Goal: Information Seeking & Learning: Compare options

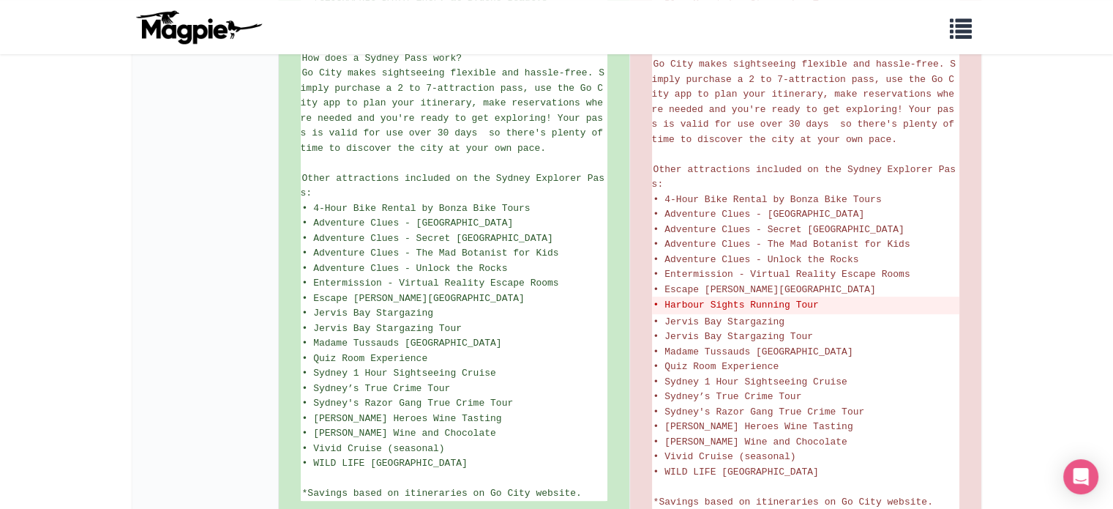
scroll to position [878, 0]
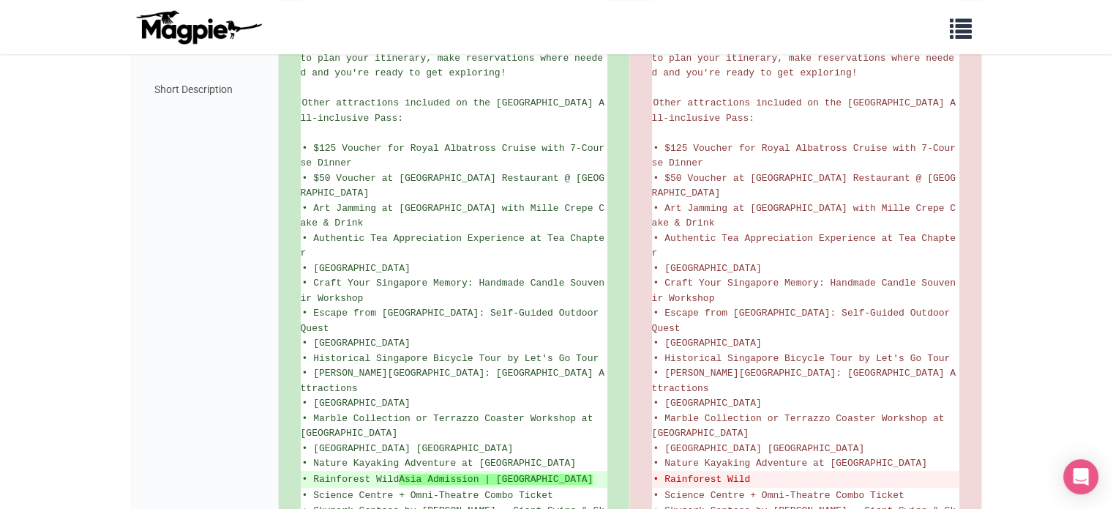
scroll to position [946, 0]
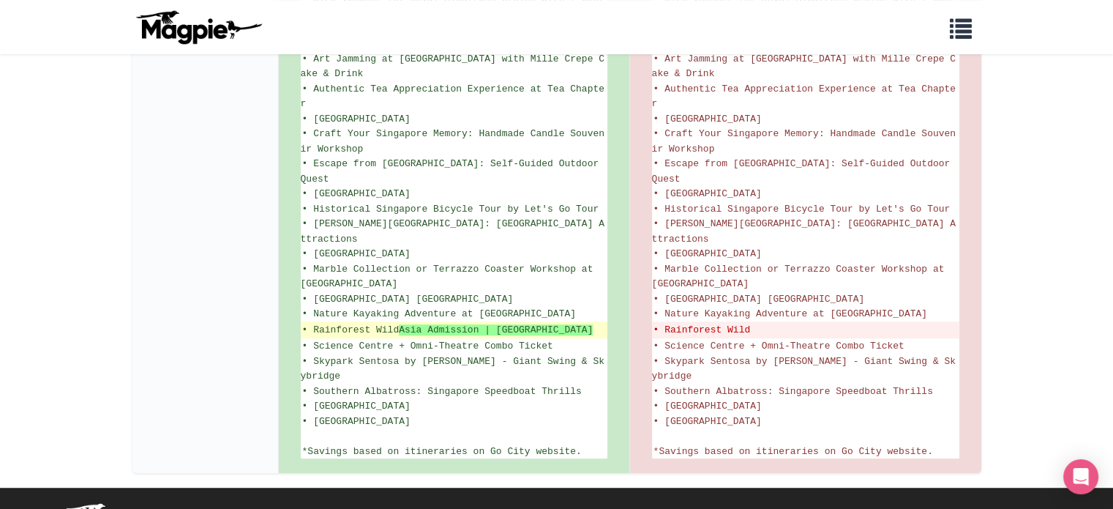
drag, startPoint x: 313, startPoint y: 275, endPoint x: 341, endPoint y: 286, distance: 29.9
click at [341, 323] on ins "• Rainforest Wild Asia Admission | Mandai Wildlife Reserve" at bounding box center [454, 330] width 304 height 15
copy ins "Rainforest Wild Asia Admission | Mandai Wildlife Reserve"
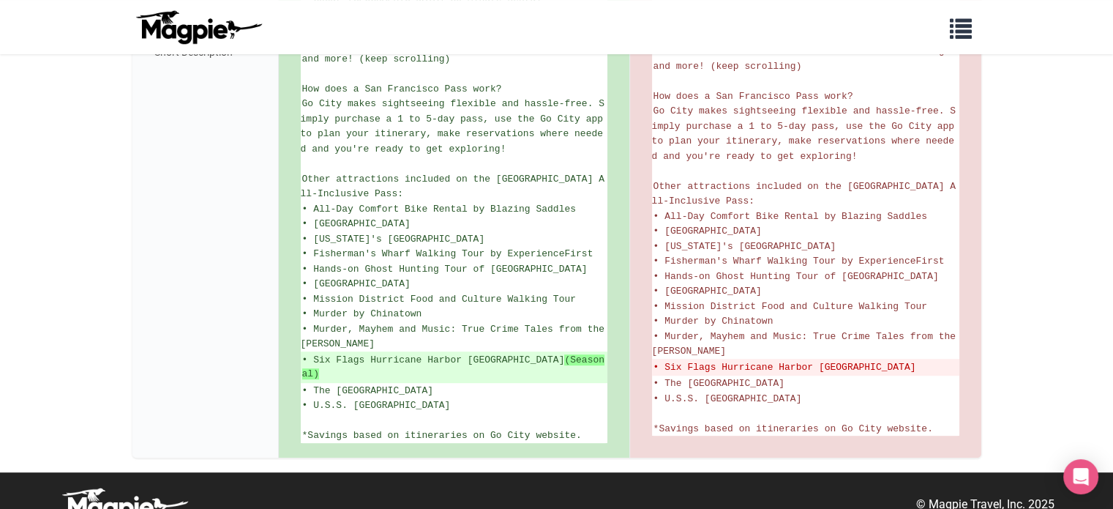
scroll to position [708, 0]
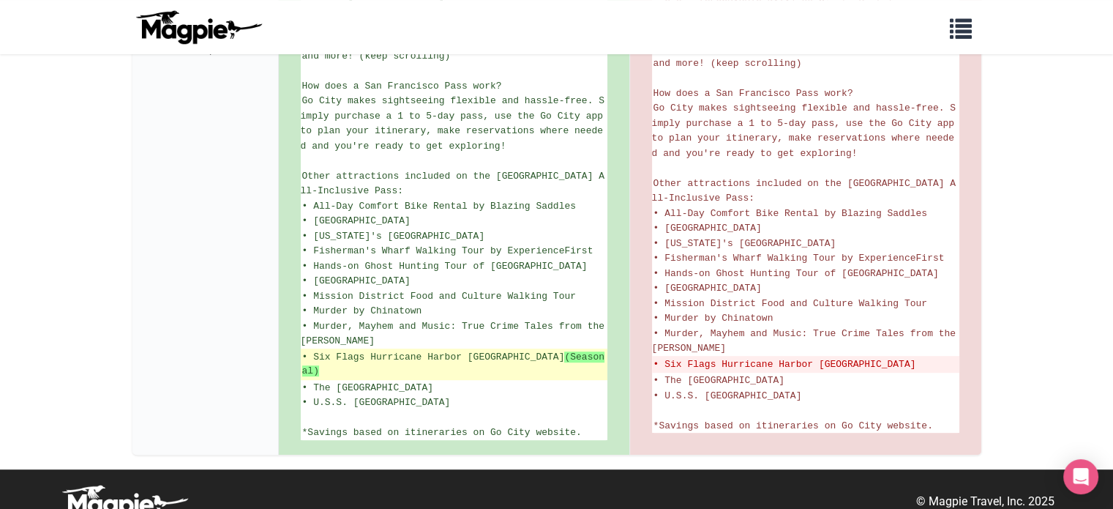
drag, startPoint x: 315, startPoint y: 347, endPoint x: 572, endPoint y: 348, distance: 257.6
click at [572, 350] on ins "• Six Flags Hurricane Harbor Concord (Seasonal)" at bounding box center [454, 364] width 304 height 29
copy ins "Six Flags Hurricane Harbor Concord (Seasonal)"
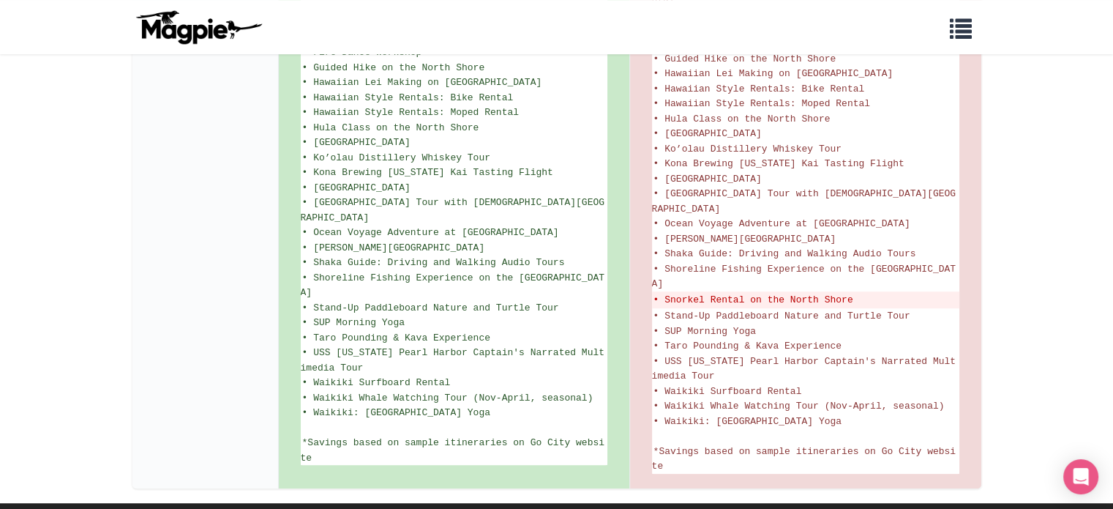
scroll to position [232, 0]
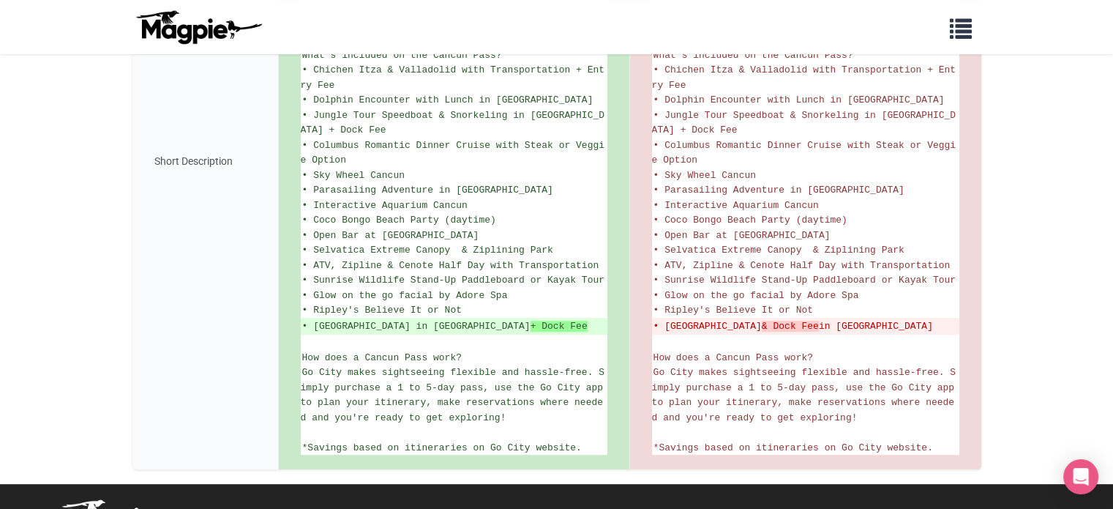
scroll to position [512, 0]
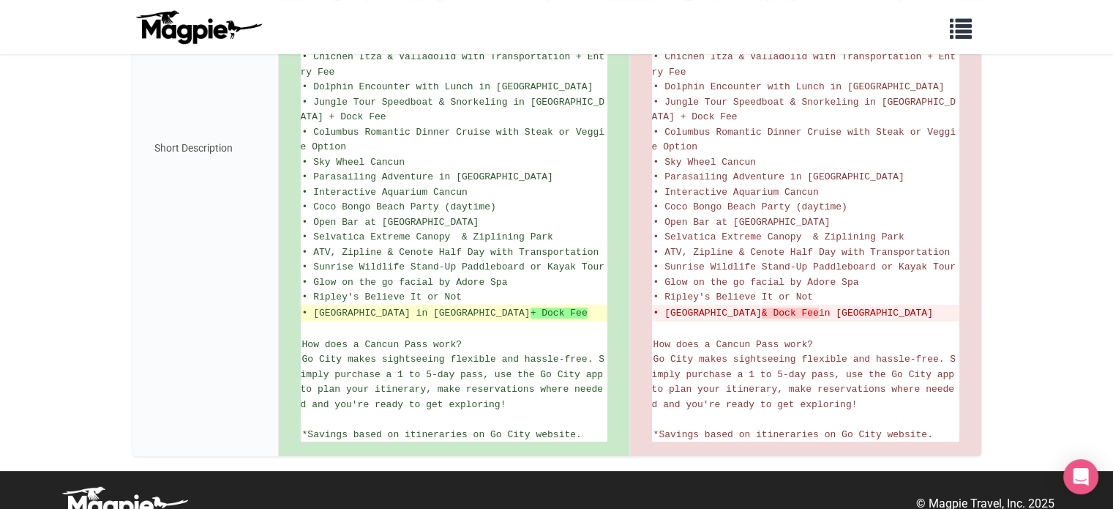
drag, startPoint x: 314, startPoint y: 306, endPoint x: 349, endPoint y: 324, distance: 39.6
click at [349, 321] on ins "• Royal Garrafon Natural Reef Park in Isla Mujeres + Dock Fee" at bounding box center [454, 313] width 304 height 15
copy ins "Royal Garrafon Natural Reef Park in Isla Mujeres + Dock Fee"
click at [237, 214] on div "Short Description" at bounding box center [205, 148] width 146 height 617
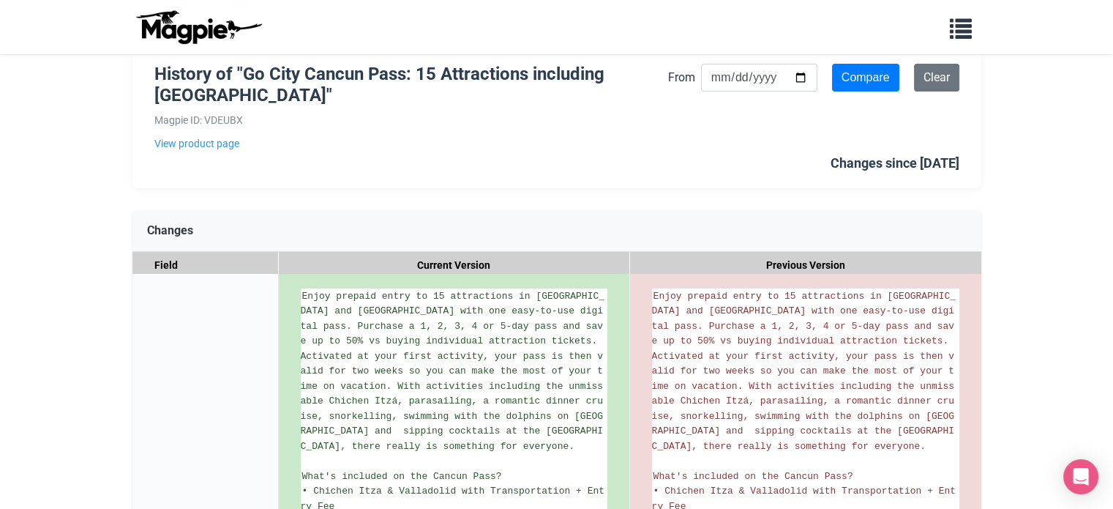
scroll to position [0, 0]
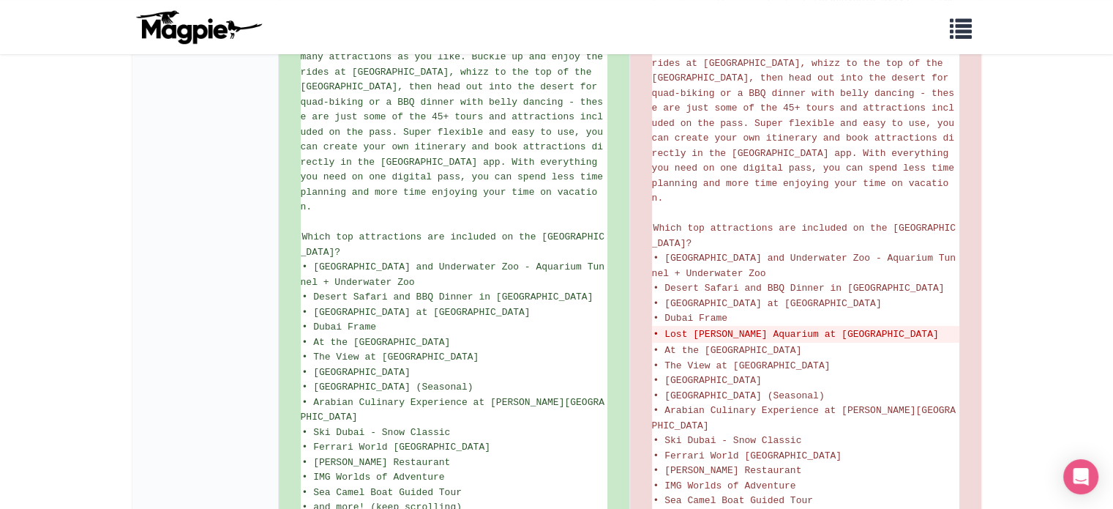
scroll to position [364, 0]
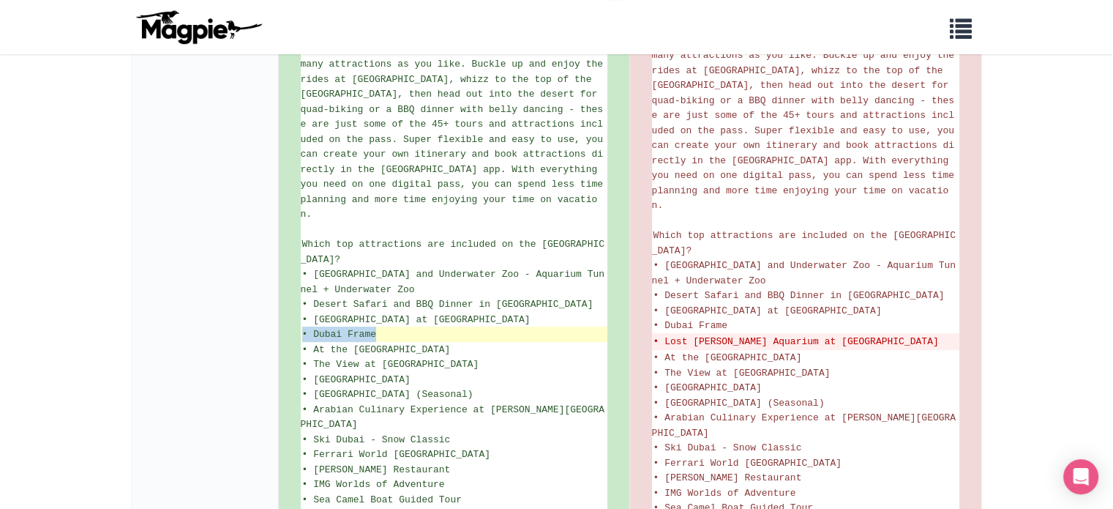
click at [375, 326] on li "• Dubai Frame" at bounding box center [454, 333] width 307 height 15
copy span "• Dubai Frame"
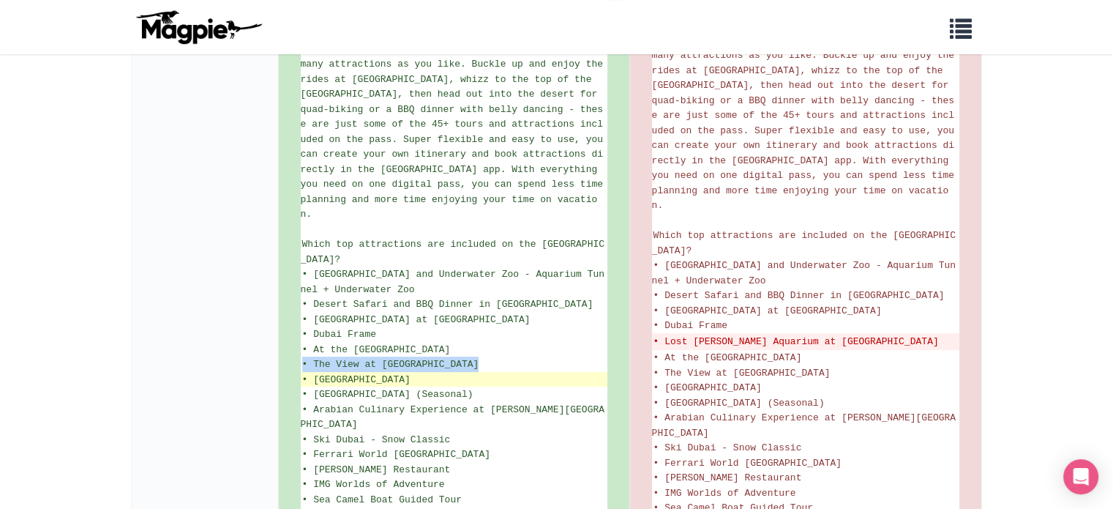
drag, startPoint x: 430, startPoint y: 331, endPoint x: 416, endPoint y: 339, distance: 16.7
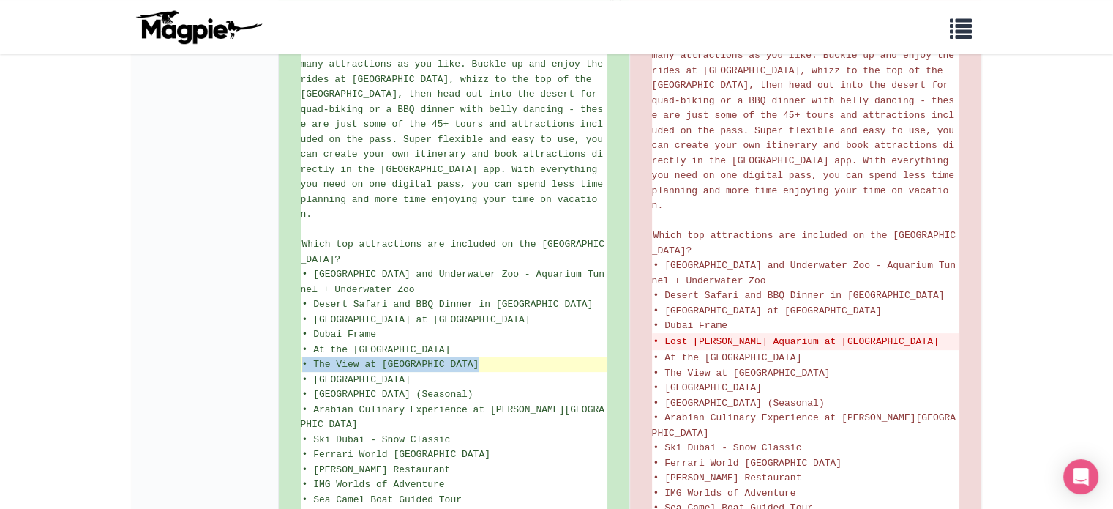
copy ul "• The View at The Palm"
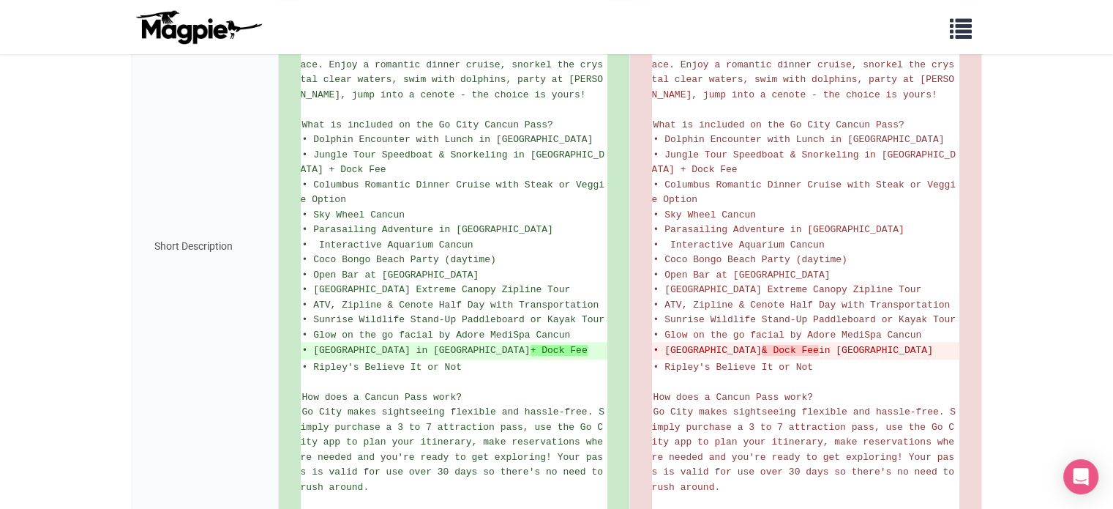
scroll to position [222, 0]
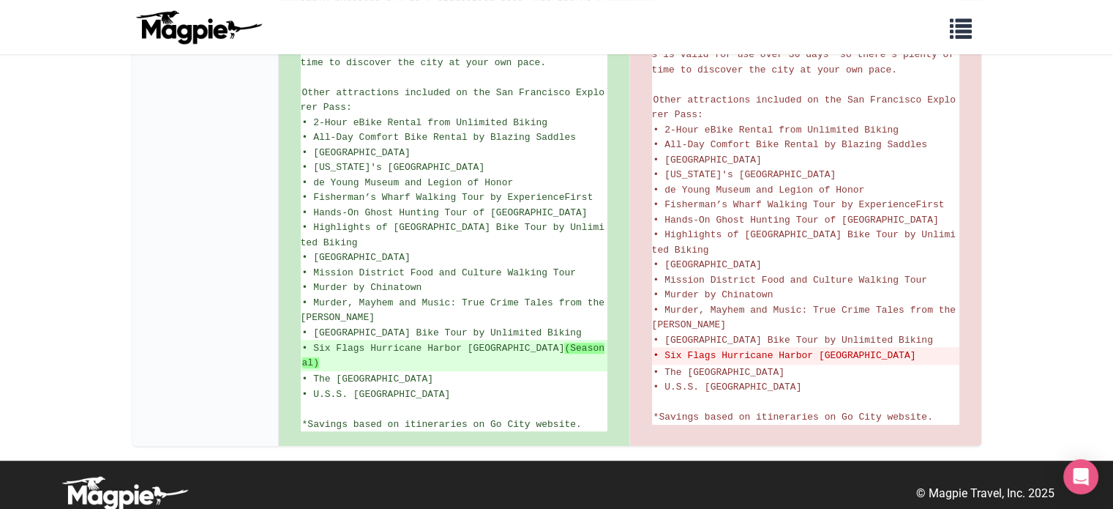
scroll to position [857, 0]
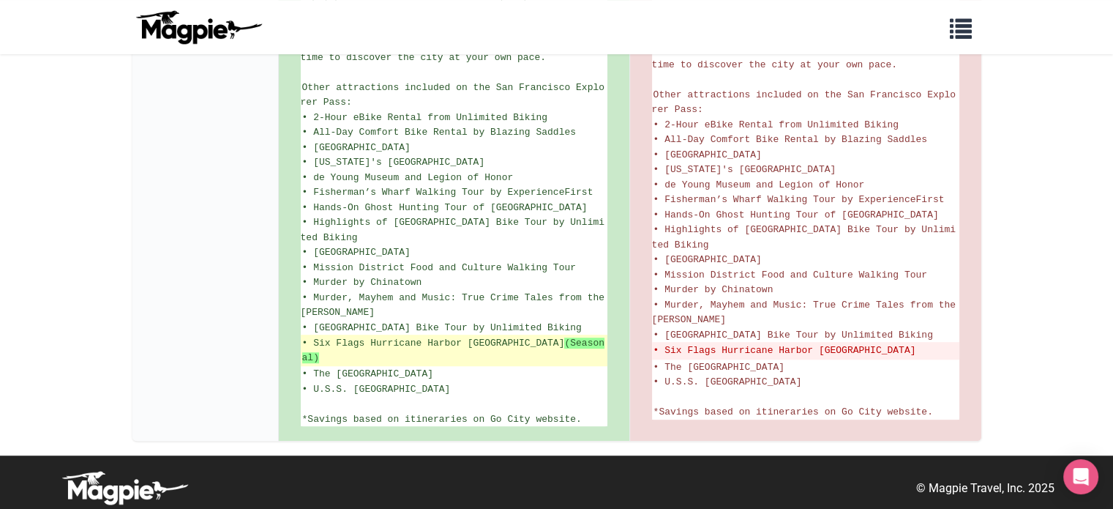
drag, startPoint x: 515, startPoint y: 349, endPoint x: 576, endPoint y: 353, distance: 60.9
click at [576, 353] on ins "• Six Flags Hurricane Harbor Concord (Seasonal)" at bounding box center [454, 350] width 304 height 29
copy strong "(Seasonal)"
drag, startPoint x: 314, startPoint y: 347, endPoint x: 568, endPoint y: 351, distance: 254.0
click at [568, 351] on ins "• Six Flags Hurricane Harbor Concord (Seasonal)" at bounding box center [454, 350] width 304 height 29
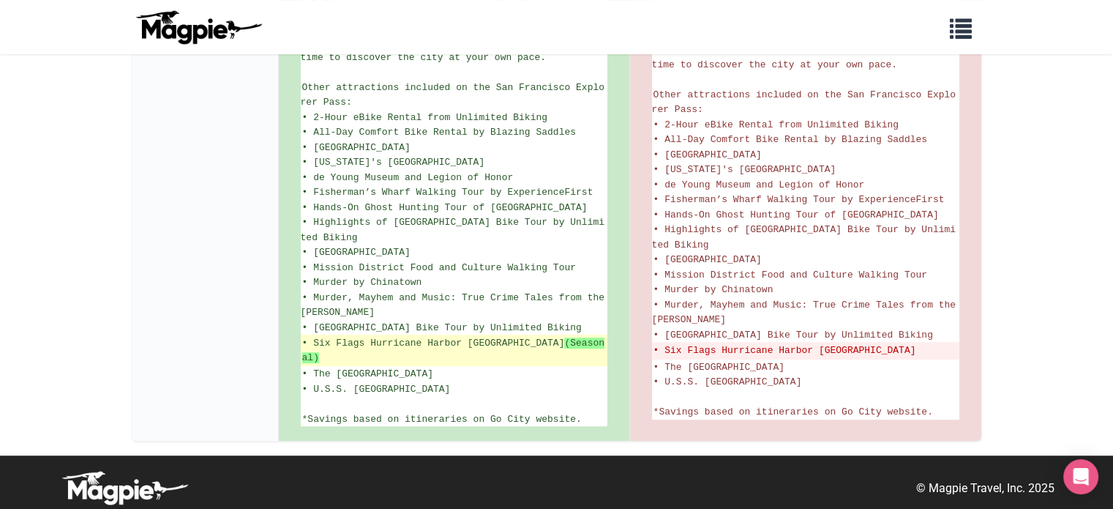
copy ins "Six Flags Hurricane Harbor Concord (Seasonal)"
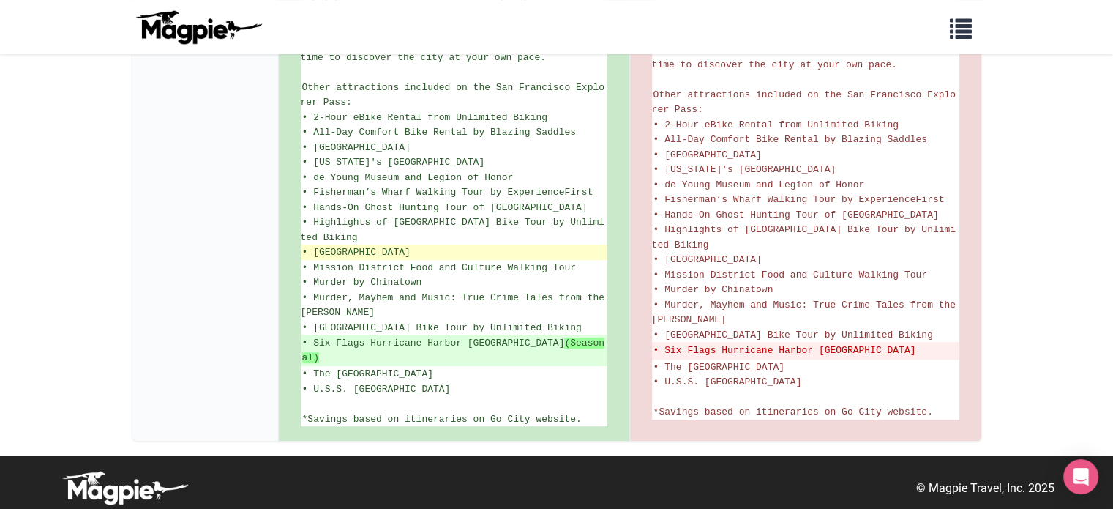
drag, startPoint x: 315, startPoint y: 241, endPoint x: 460, endPoint y: 245, distance: 145.7
click at [411, 247] on span "• LEGOLAND® Discovery Center" at bounding box center [356, 252] width 108 height 11
copy span "LEGOLAND® Discovery Center"
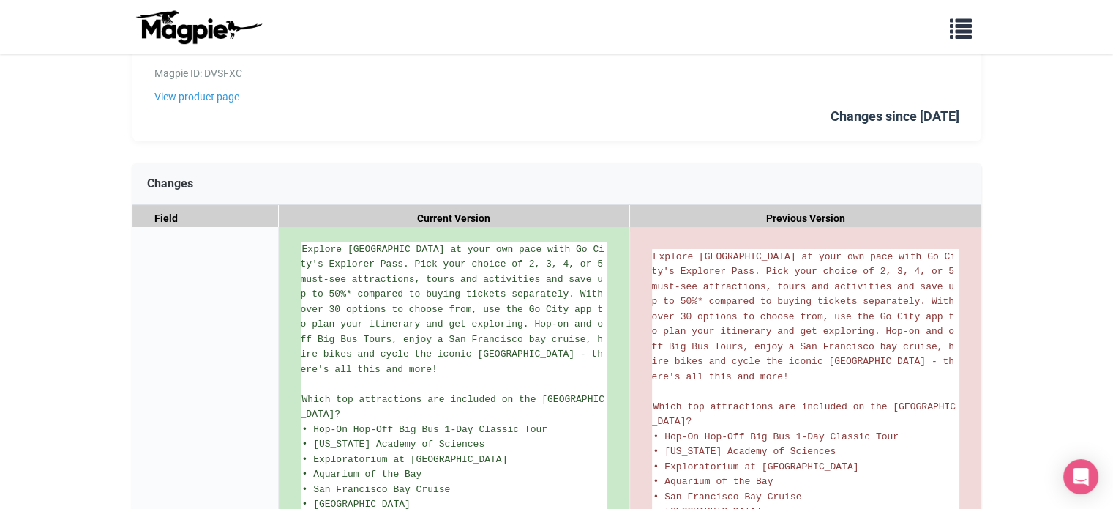
scroll to position [0, 0]
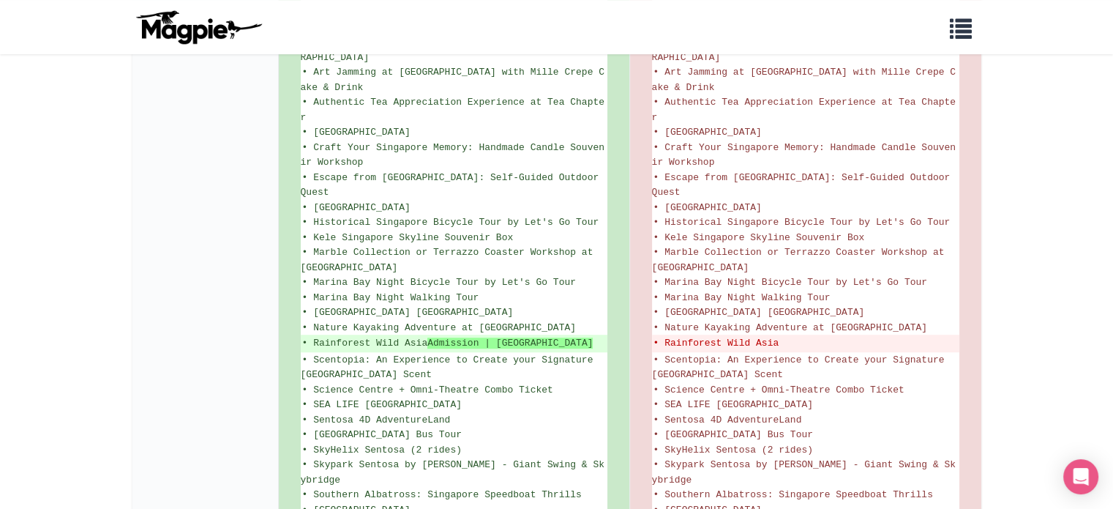
scroll to position [1098, 0]
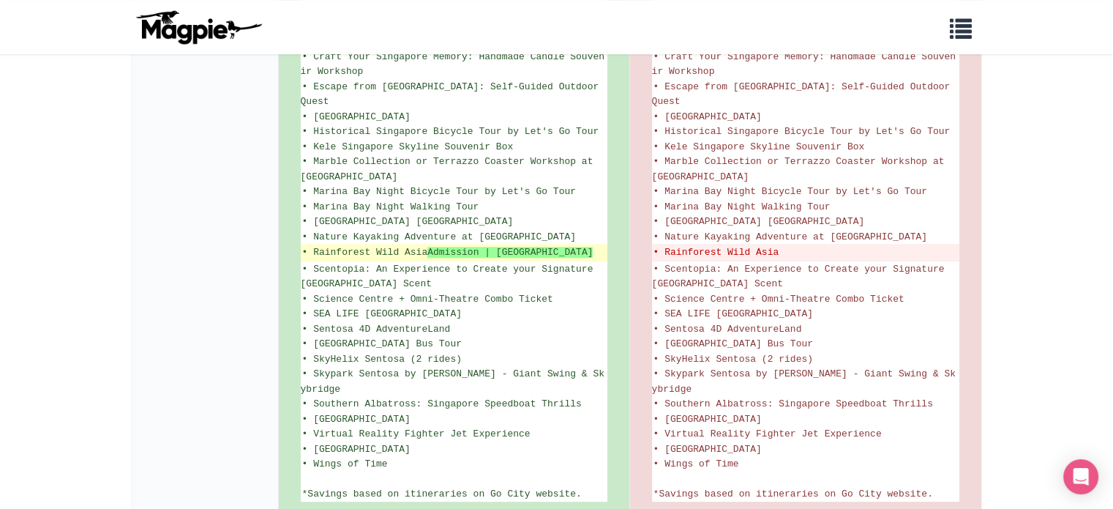
drag, startPoint x: 311, startPoint y: 213, endPoint x: 333, endPoint y: 227, distance: 26.0
click at [333, 245] on ins "• Rainforest Wild Asia Admission | [GEOGRAPHIC_DATA]" at bounding box center [454, 252] width 304 height 15
copy ins "Rainforest Wild Asia Admission | [GEOGRAPHIC_DATA]"
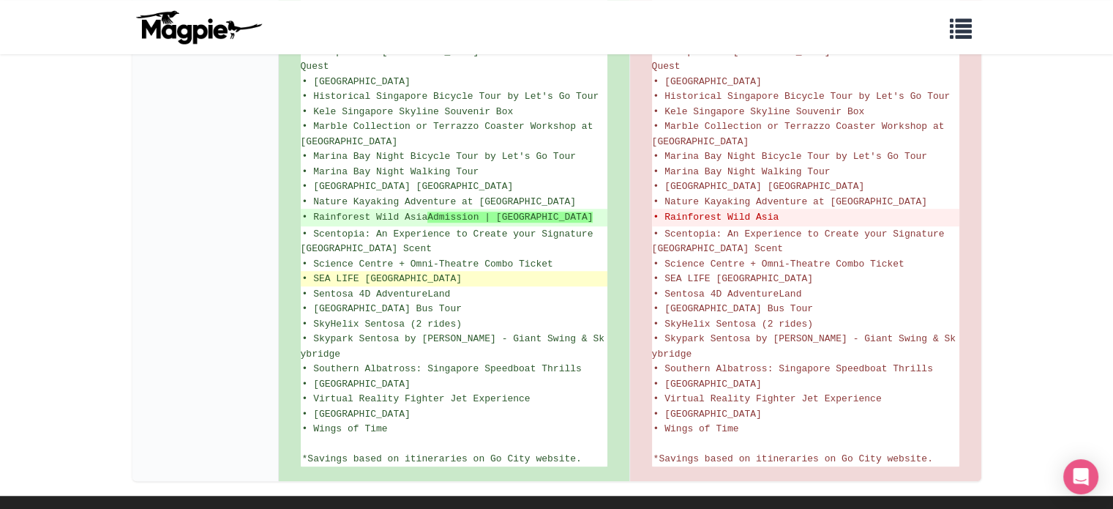
scroll to position [1153, 0]
